Goal: Task Accomplishment & Management: Manage account settings

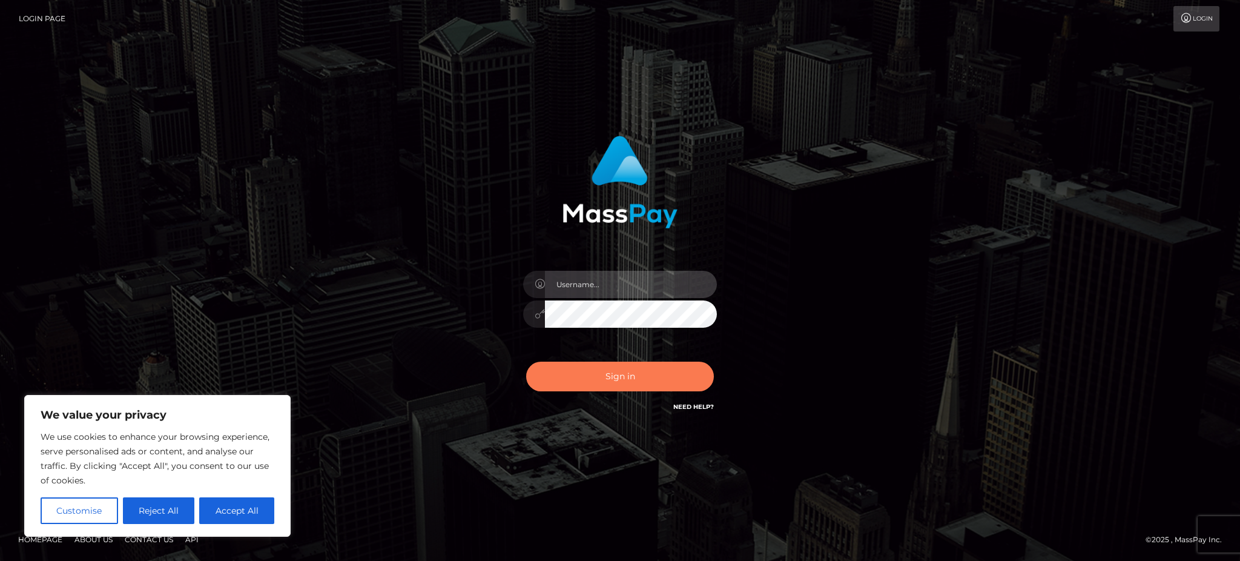
type input "Gaizelle"
click at [622, 363] on button "Sign in" at bounding box center [620, 376] width 188 height 30
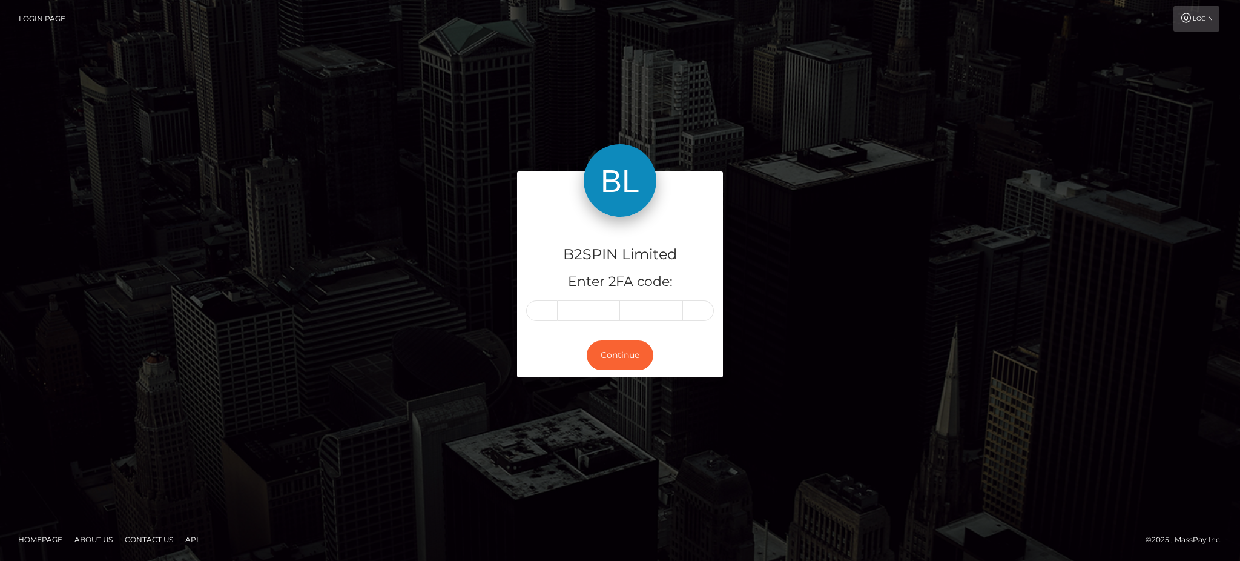
click at [535, 317] on input "text" at bounding box center [541, 310] width 31 height 21
click at [548, 318] on input "text" at bounding box center [541, 310] width 31 height 21
type input "4"
type input "7"
type input "6"
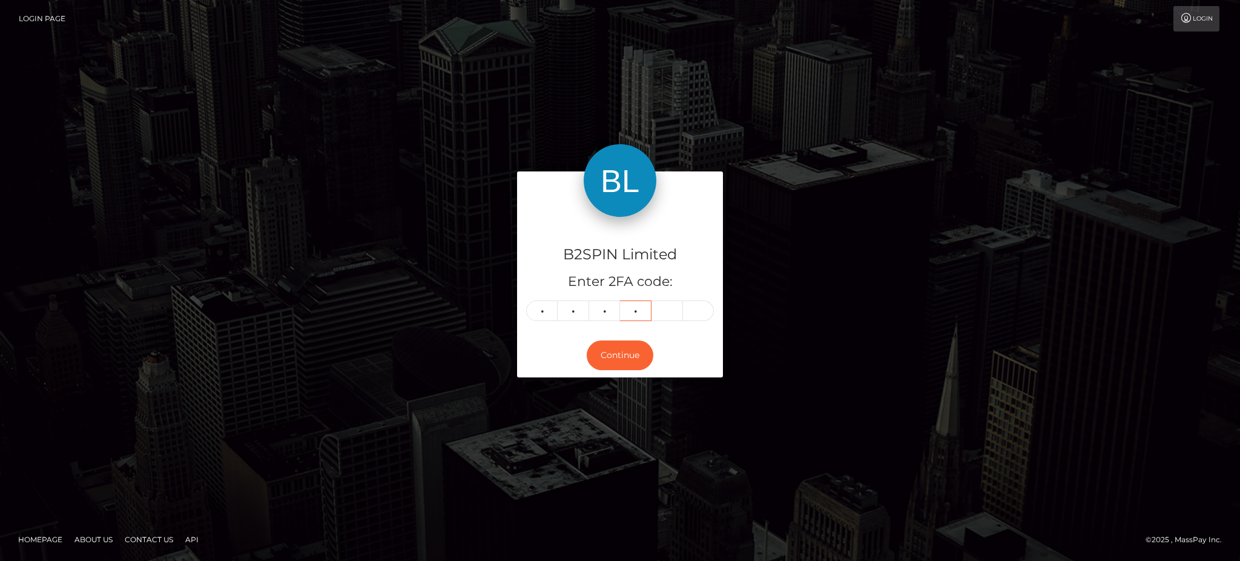
type input "4"
type input "8"
type input "3"
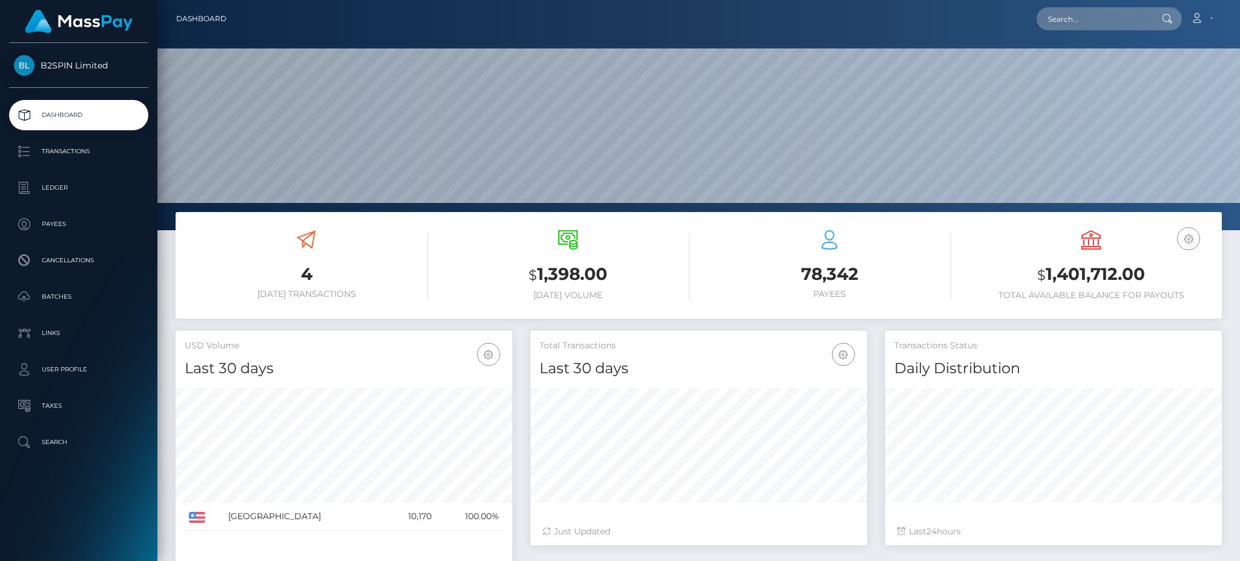
scroll to position [215, 336]
click at [78, 151] on p "Transactions" at bounding box center [79, 151] width 130 height 18
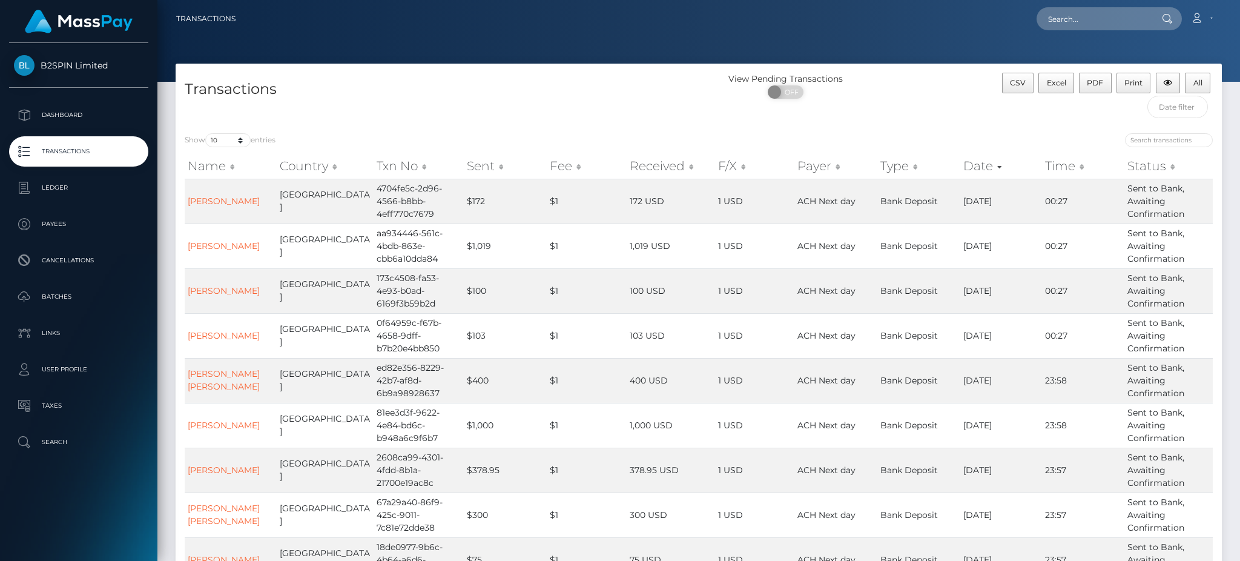
click at [202, 139] on label "Show 10 25 50 100 250 500 1,000 3,500 entries" at bounding box center [230, 140] width 91 height 14
click at [205, 139] on select "10 25 50 100 250 500 1,000 3,500" at bounding box center [227, 140] width 45 height 14
click at [220, 133] on select "10 25 50 100 250 500 1,000 3,500" at bounding box center [227, 140] width 45 height 14
select select "3500"
click at [206, 134] on select "10 25 50 100 250 500 1,000 3,500" at bounding box center [227, 140] width 45 height 14
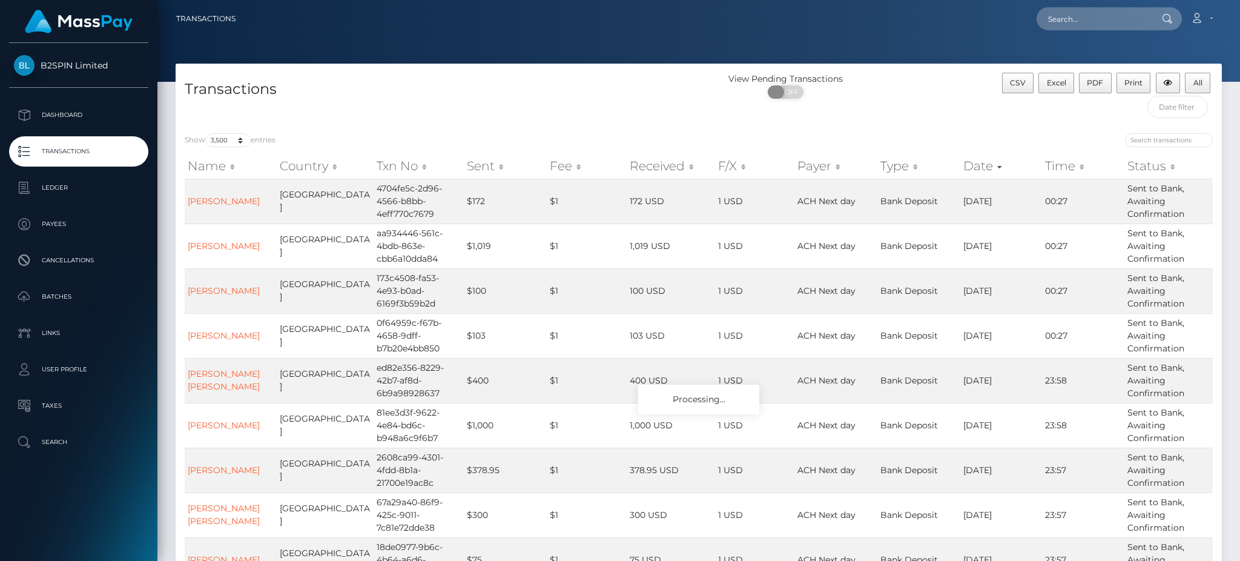
click at [786, 93] on span "OFF" at bounding box center [789, 91] width 30 height 13
checkbox input "true"
click at [1058, 81] on span "Excel" at bounding box center [1056, 82] width 19 height 9
click at [741, 328] on td "1 USD" at bounding box center [758, 335] width 78 height 45
